Goal: Information Seeking & Learning: Learn about a topic

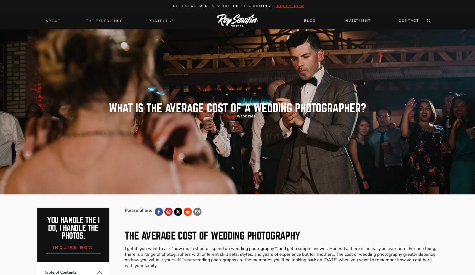
click at [249, 114] on link "Weddings" at bounding box center [246, 116] width 18 height 4
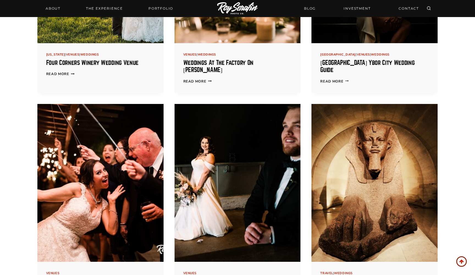
scroll to position [273, 0]
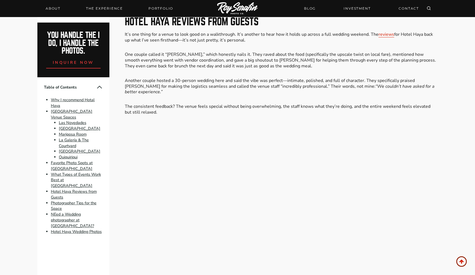
scroll to position [1713, 0]
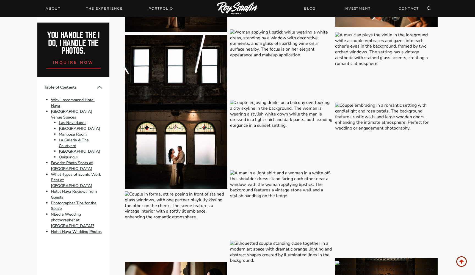
click at [279, 170] on img at bounding box center [281, 204] width 102 height 68
click at [281, 170] on img at bounding box center [281, 204] width 102 height 68
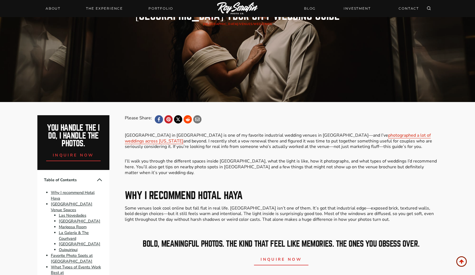
scroll to position [95, 0]
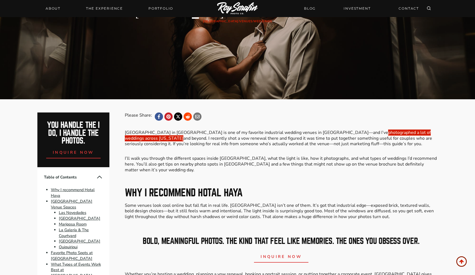
click at [337, 131] on link "photographed a lot of weddings across Florida" at bounding box center [278, 135] width 306 height 12
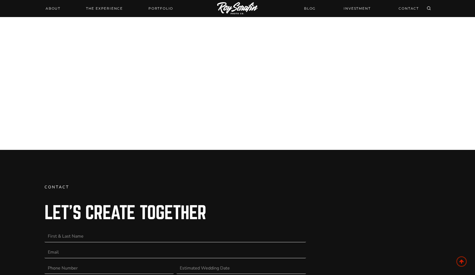
scroll to position [1075, 0]
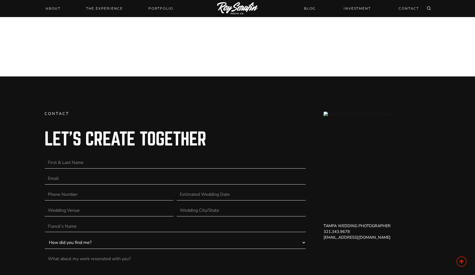
click at [377, 149] on img at bounding box center [376, 165] width 107 height 107
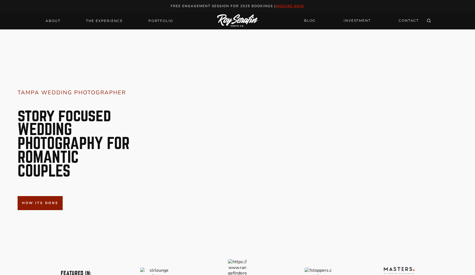
scroll to position [0, 0]
click at [53, 20] on link "About" at bounding box center [52, 21] width 21 height 8
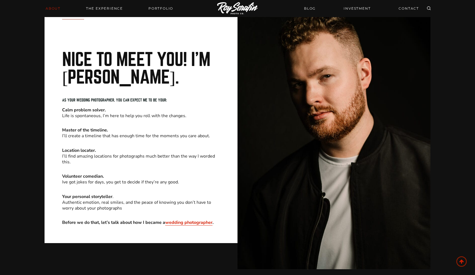
scroll to position [47, 0]
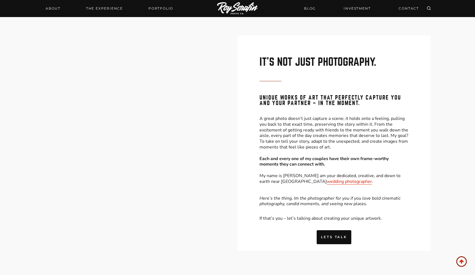
scroll to position [259, 0]
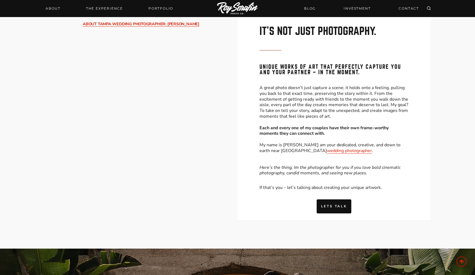
scroll to position [359, 0]
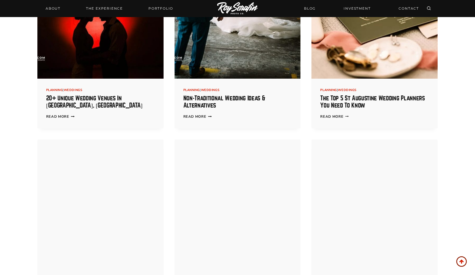
scroll to position [1120, 0]
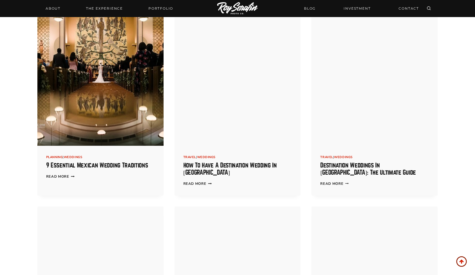
scroll to position [1501, 0]
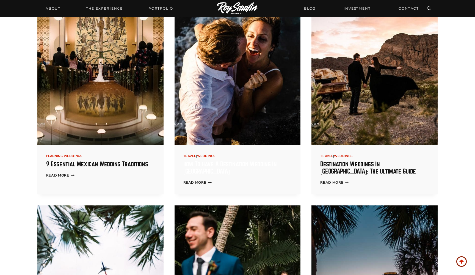
click at [201, 161] on link "How to Have a Destination Wedding in [GEOGRAPHIC_DATA]" at bounding box center [229, 167] width 93 height 13
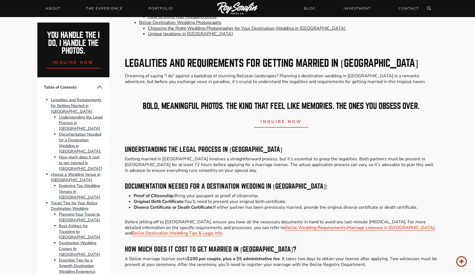
scroll to position [354, 0]
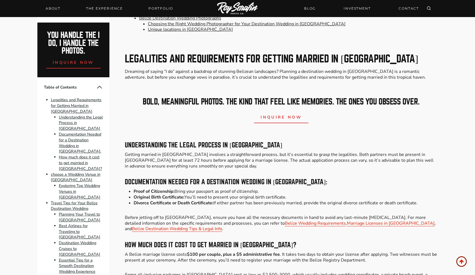
click at [279, 1] on div at bounding box center [279, 8] width 43 height 17
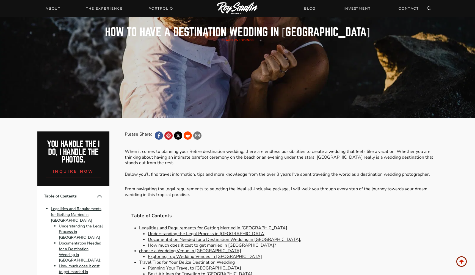
scroll to position [0, 0]
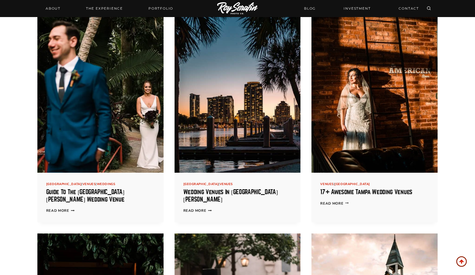
scroll to position [802, 0]
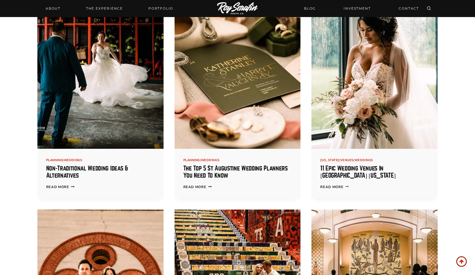
scroll to position [195, 0]
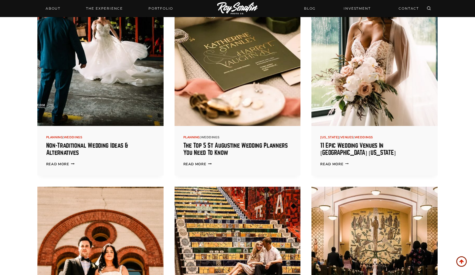
click at [210, 135] on link "Weddings" at bounding box center [210, 137] width 18 height 4
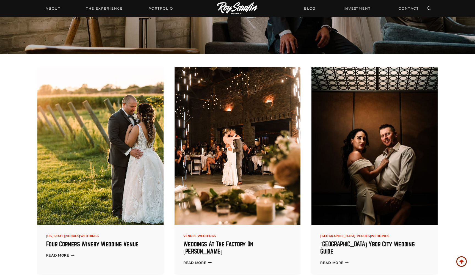
scroll to position [155, 0]
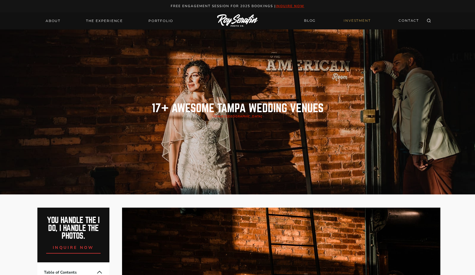
click at [353, 20] on link "INVESTMENT" at bounding box center [357, 21] width 34 height 10
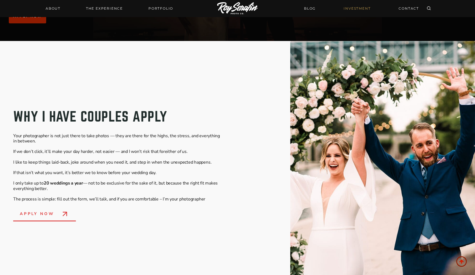
scroll to position [121, 0]
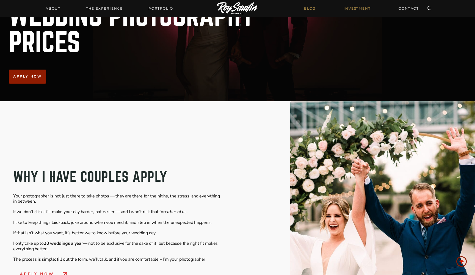
click at [314, 7] on link "BLOG" at bounding box center [310, 9] width 18 height 10
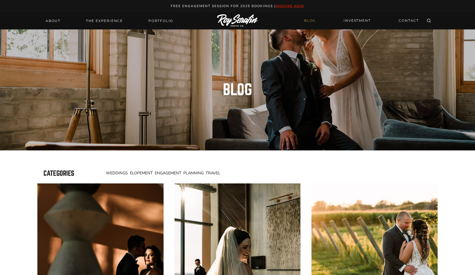
click at [164, 171] on span "Engagement" at bounding box center [168, 172] width 27 height 5
click at [196, 171] on span "Planning" at bounding box center [193, 172] width 20 height 5
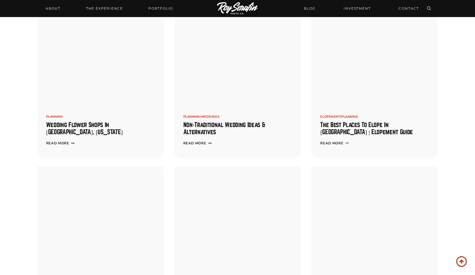
scroll to position [443, 0]
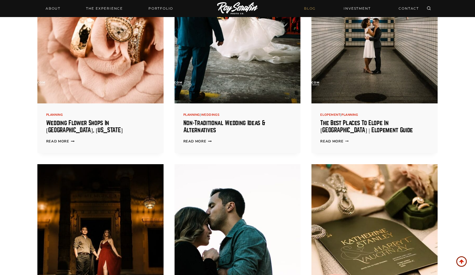
click at [304, 8] on link "BLOG" at bounding box center [310, 9] width 18 height 10
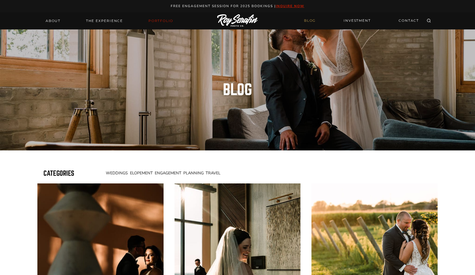
click at [158, 24] on link "Portfolio" at bounding box center [160, 21] width 31 height 8
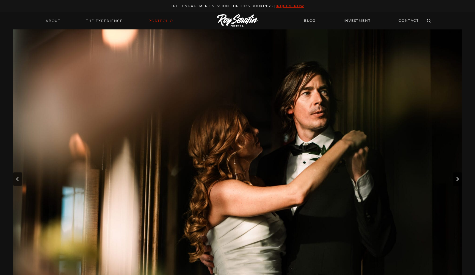
click at [459, 177] on icon "Next slide" at bounding box center [457, 179] width 4 height 4
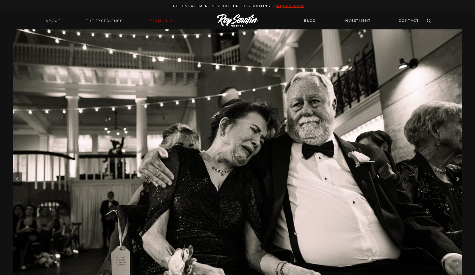
click at [459, 177] on icon "Next slide" at bounding box center [457, 179] width 4 height 4
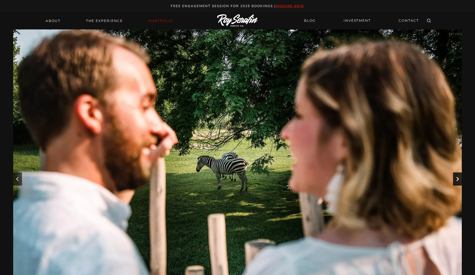
click at [459, 178] on icon "Next slide" at bounding box center [457, 179] width 4 height 4
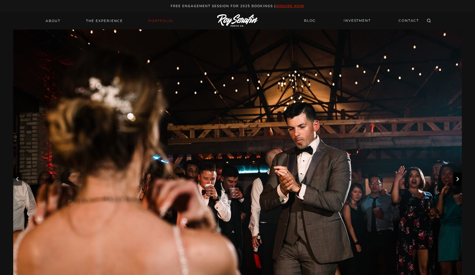
click at [459, 178] on icon "Next slide" at bounding box center [457, 179] width 4 height 4
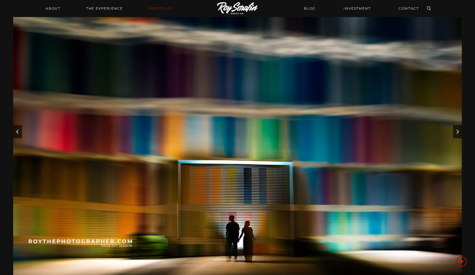
scroll to position [46, 0]
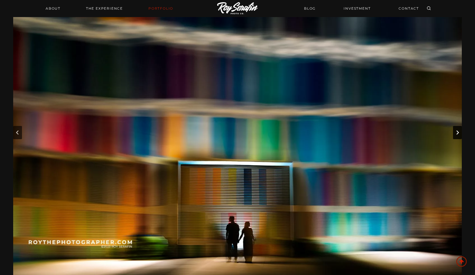
click at [457, 132] on icon "Next slide" at bounding box center [457, 132] width 4 height 4
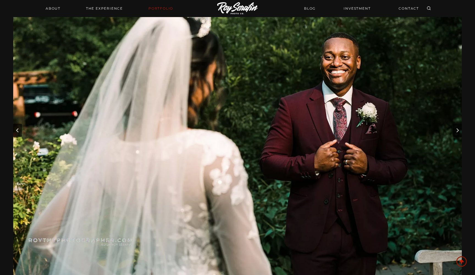
scroll to position [45, 0]
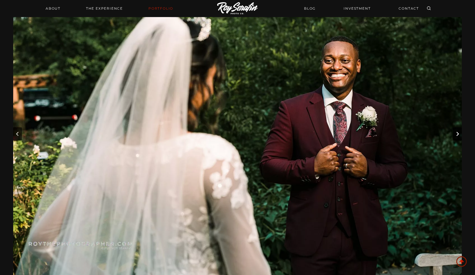
click at [458, 133] on icon "Next slide" at bounding box center [457, 134] width 4 height 4
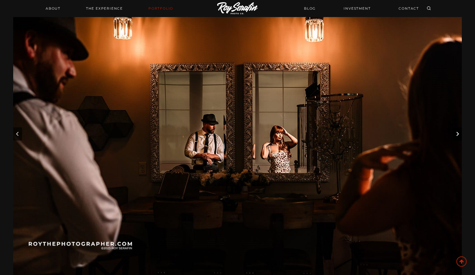
click at [458, 133] on icon "Next slide" at bounding box center [457, 134] width 4 height 4
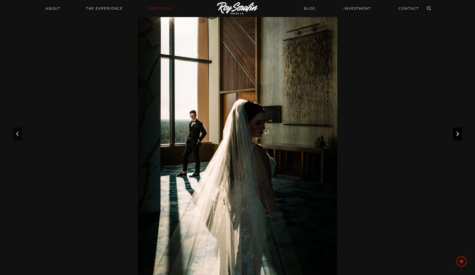
click at [457, 133] on icon "Next slide" at bounding box center [457, 134] width 4 height 4
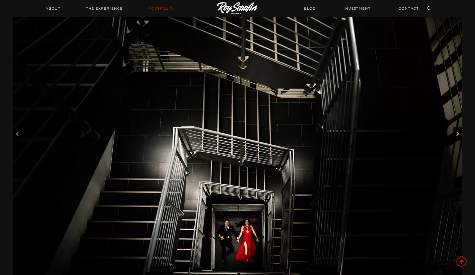
click at [457, 133] on icon "Next slide" at bounding box center [457, 134] width 4 height 4
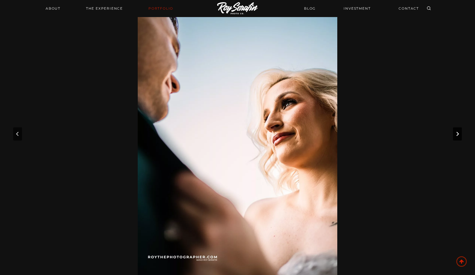
click at [457, 134] on icon "Next slide" at bounding box center [457, 134] width 4 height 4
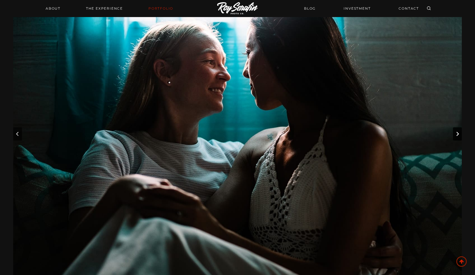
click at [457, 134] on icon "Next slide" at bounding box center [457, 134] width 4 height 4
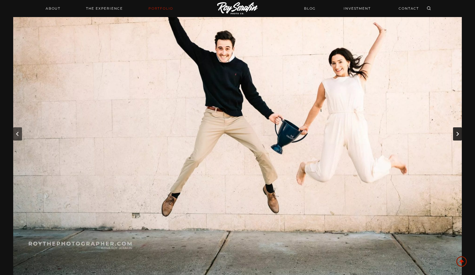
click at [457, 134] on icon "Next slide" at bounding box center [457, 134] width 4 height 4
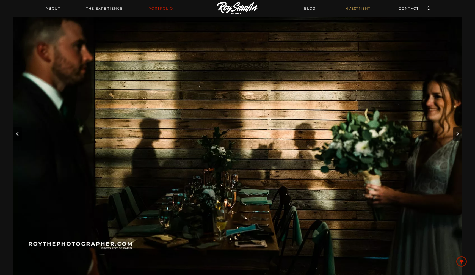
click at [360, 10] on link "INVESTMENT" at bounding box center [357, 9] width 34 height 10
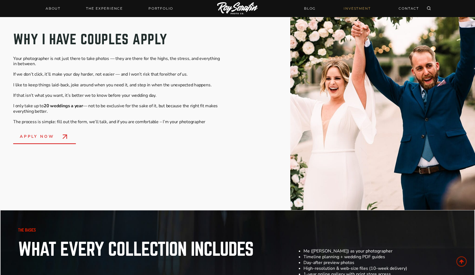
scroll to position [247, 0]
